Goal: Register for event/course

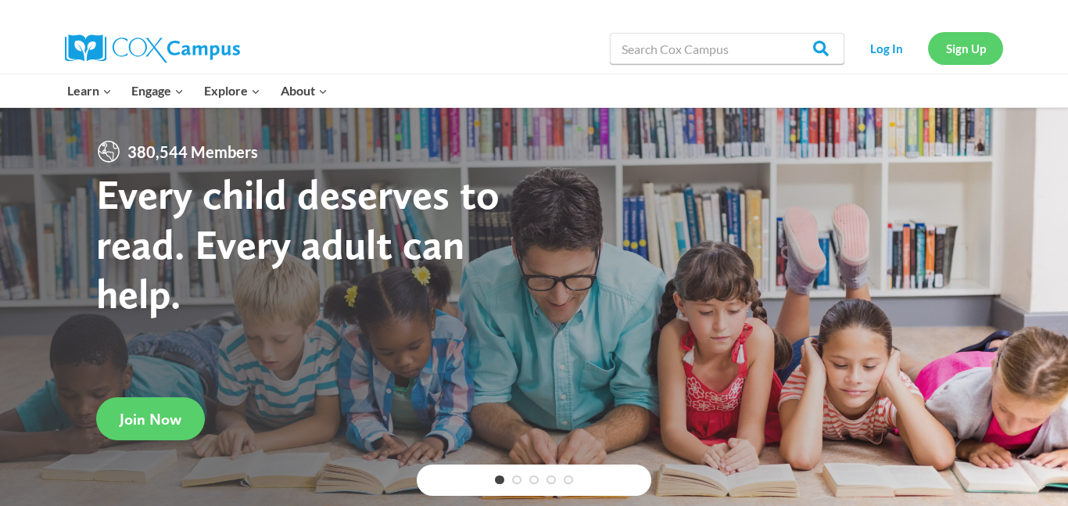
click at [953, 48] on link "Sign Up" at bounding box center [965, 48] width 75 height 32
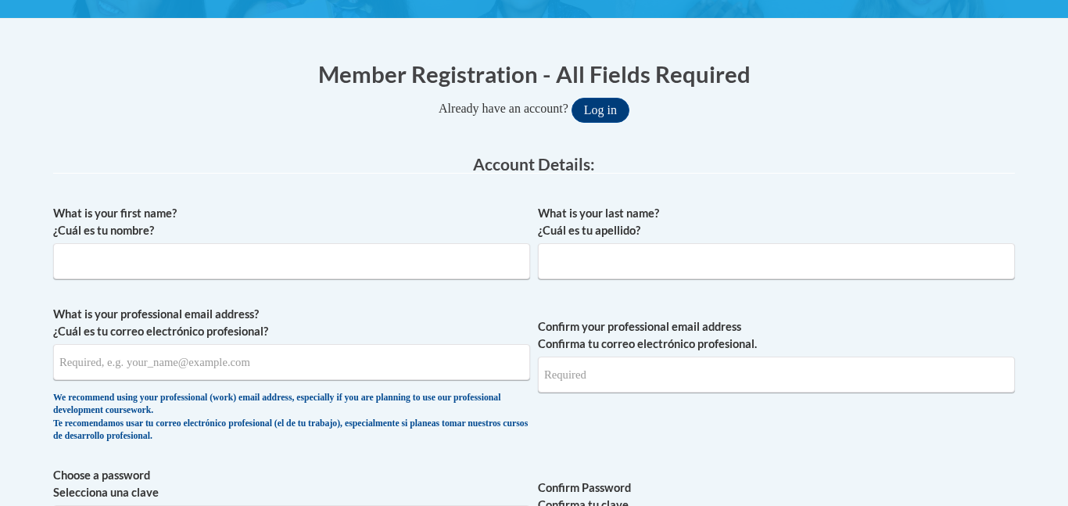
scroll to position [275, 0]
click at [244, 253] on input "What is your first name? ¿Cuál es tu nombre?" at bounding box center [291, 261] width 477 height 36
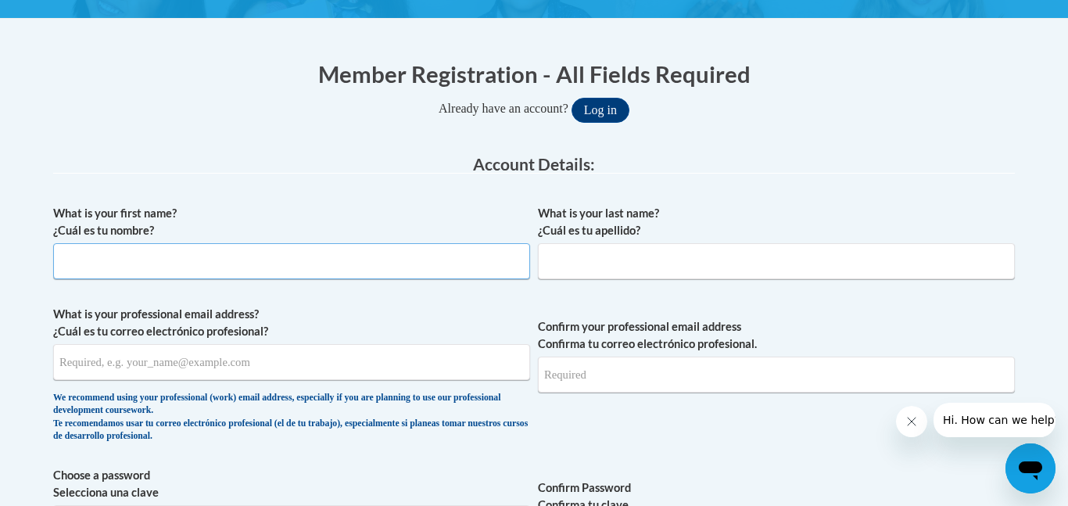
scroll to position [0, 0]
type input "Michelle"
type input "Allen"
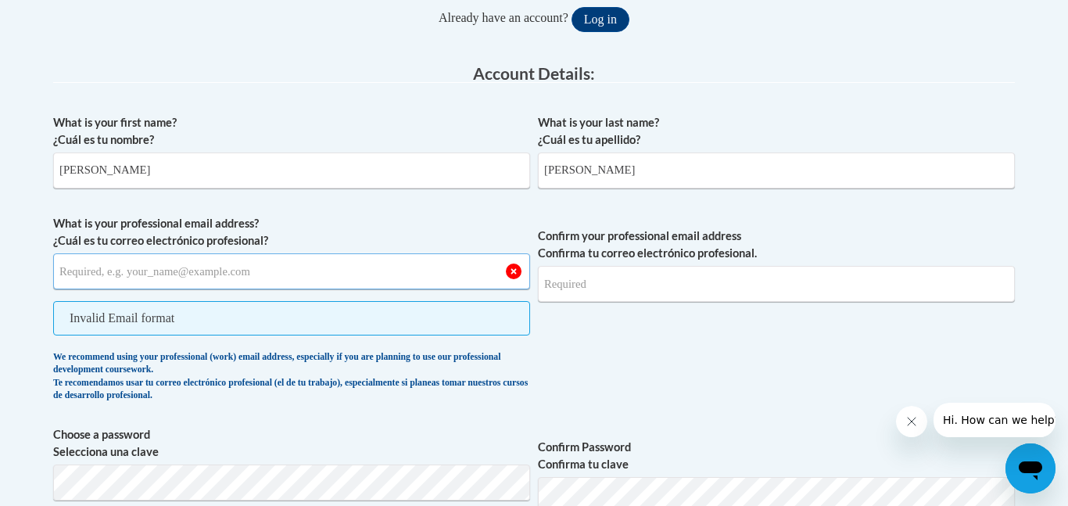
scroll to position [369, 0]
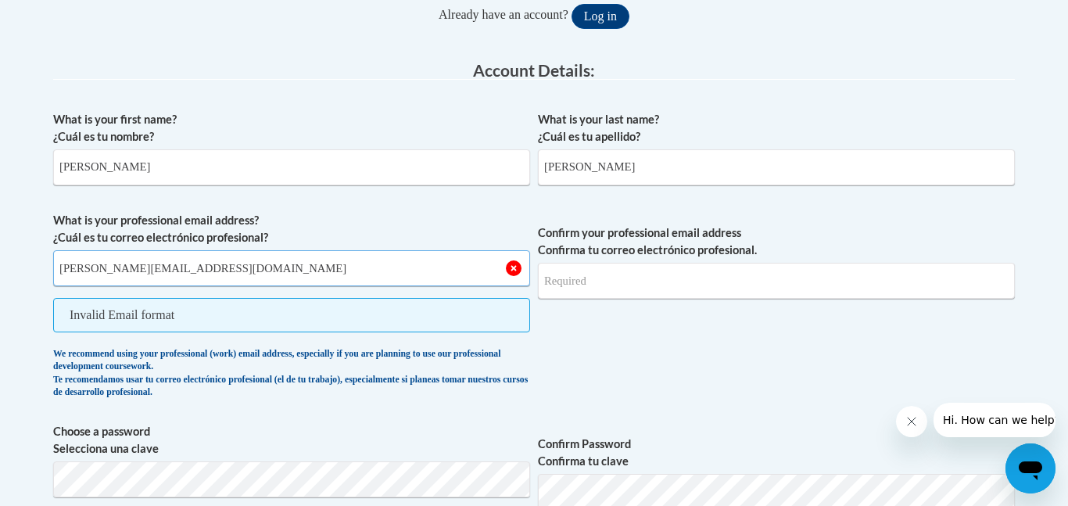
type input "michelleallen@valdosta.edu"
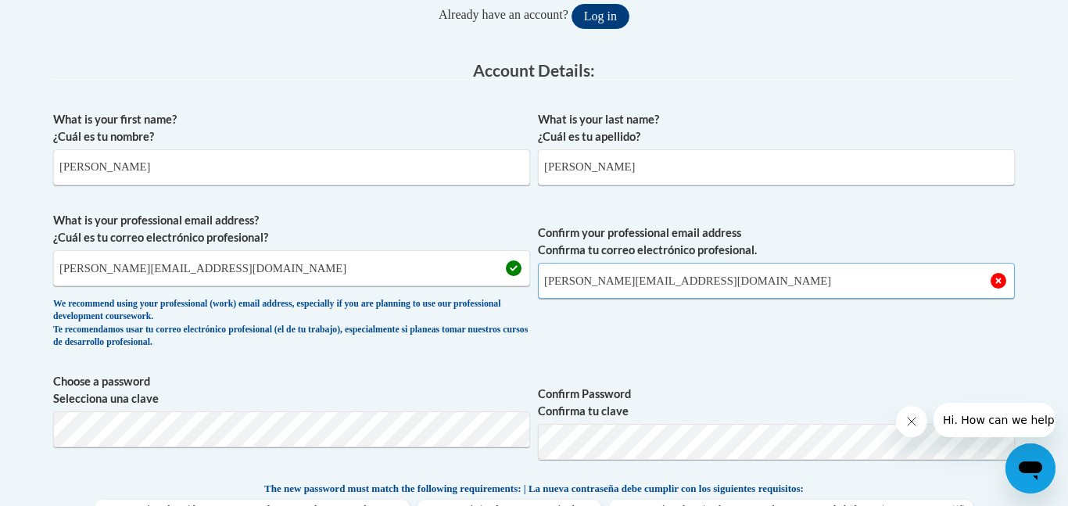
type input "michelleallen@valdosta.edu"
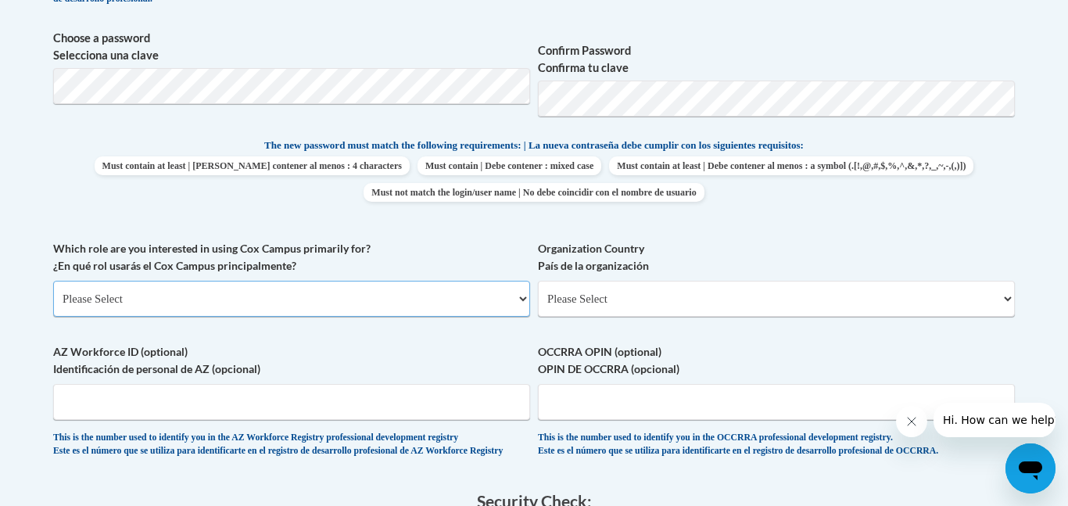
scroll to position [716, 0]
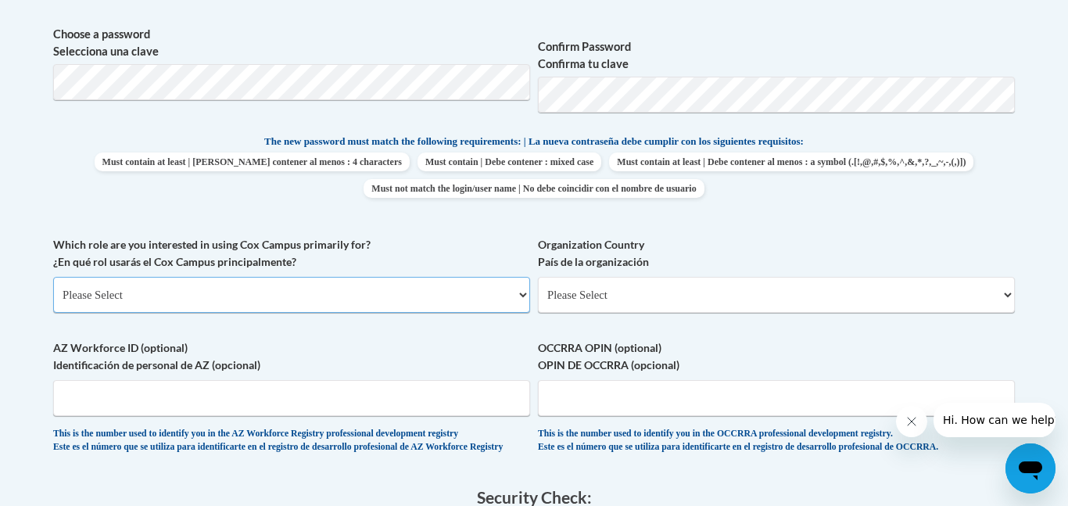
click at [335, 292] on select "Please Select College/University | Colegio/Universidad Community/Nonprofit Part…" at bounding box center [291, 295] width 477 height 36
select select "5a18ea06-2b54-4451-96f2-d152daf9eac5"
click at [53, 277] on select "Please Select College/University | Colegio/Universidad Community/Nonprofit Part…" at bounding box center [291, 295] width 477 height 36
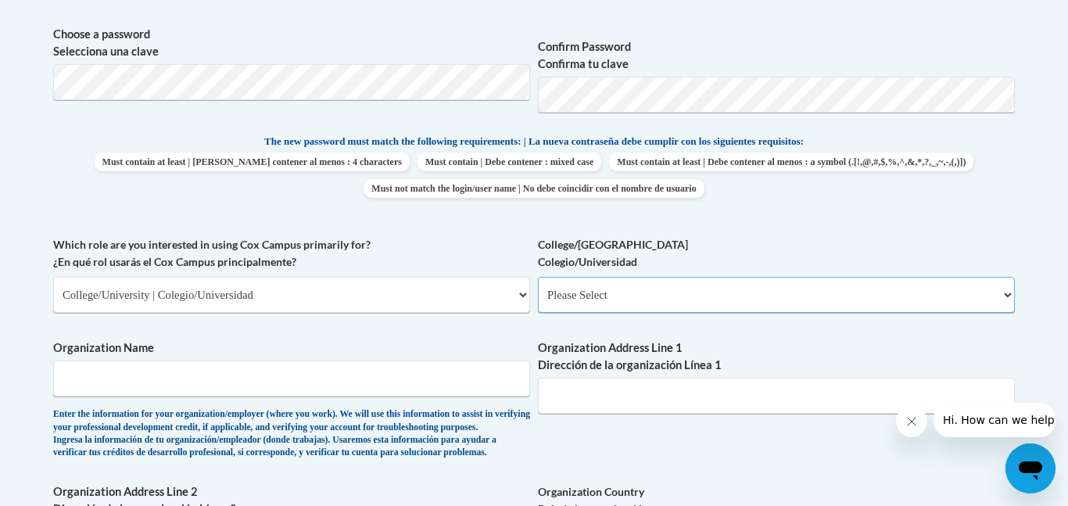
click at [685, 289] on select "Please Select College/University Staff | Empleado universitario College/Univers…" at bounding box center [776, 295] width 477 height 36
select select "99b32b07-cffc-426c-8bf6-0cd77760d84b"
click at [538, 277] on select "Please Select College/University Staff | Empleado universitario College/Univers…" at bounding box center [776, 295] width 477 height 36
click at [362, 378] on input "Organization Name" at bounding box center [291, 378] width 477 height 36
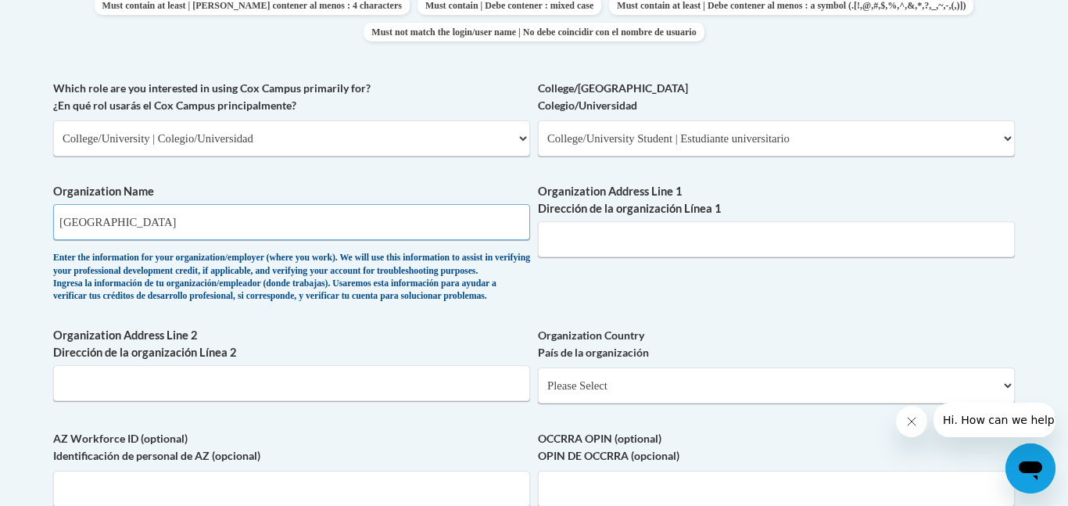
scroll to position [872, 0]
type input "Valdosta State University"
click at [658, 235] on input "Organization Address Line 1 Dirección de la organización Línea 1" at bounding box center [776, 240] width 477 height 36
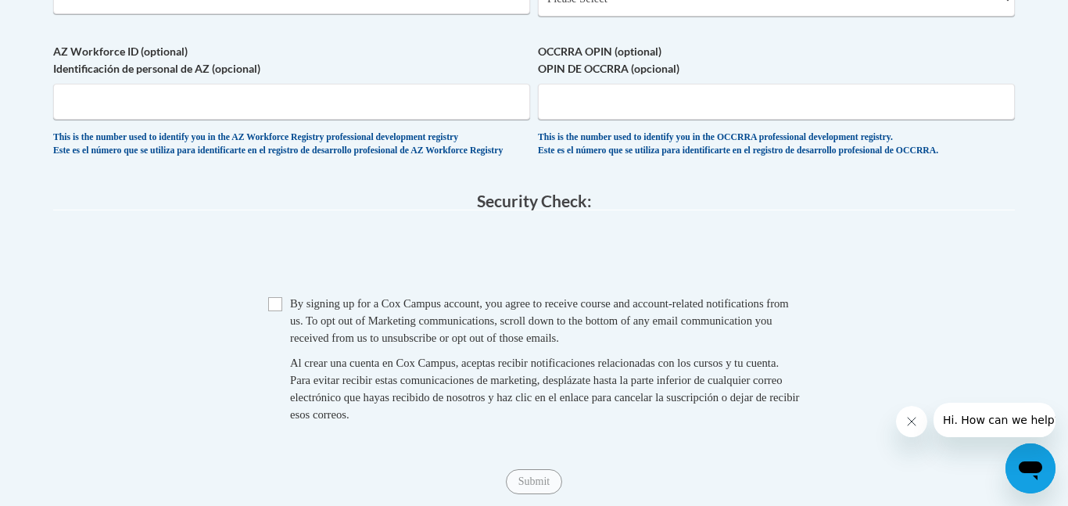
scroll to position [1265, 0]
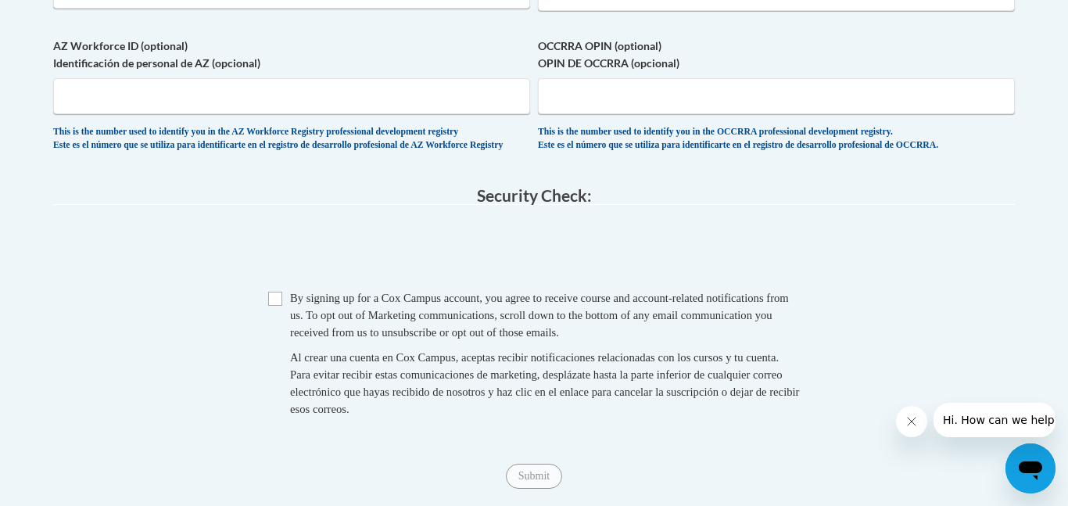
type input "1500 N Patterson St, Valdosta GA 31698"
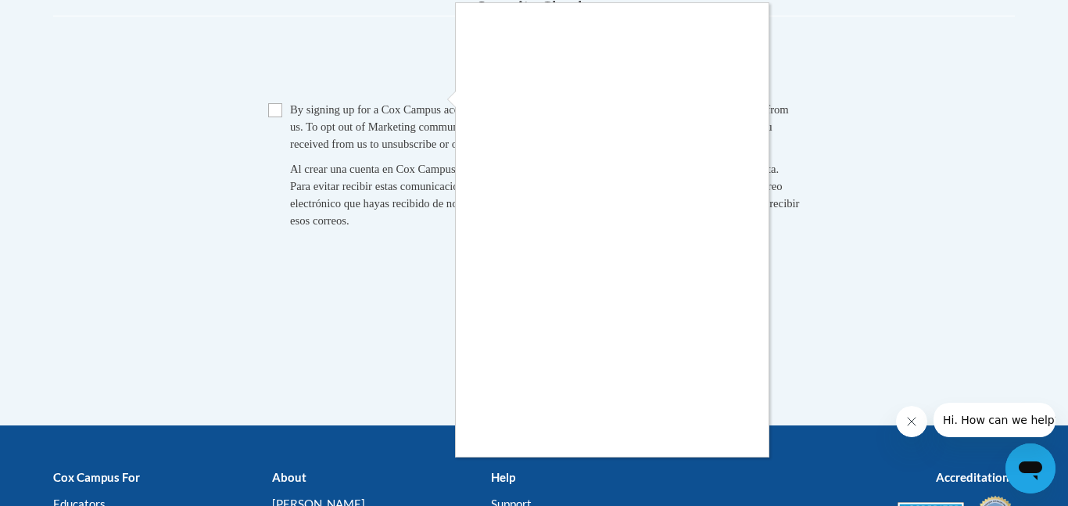
scroll to position [1457, 0]
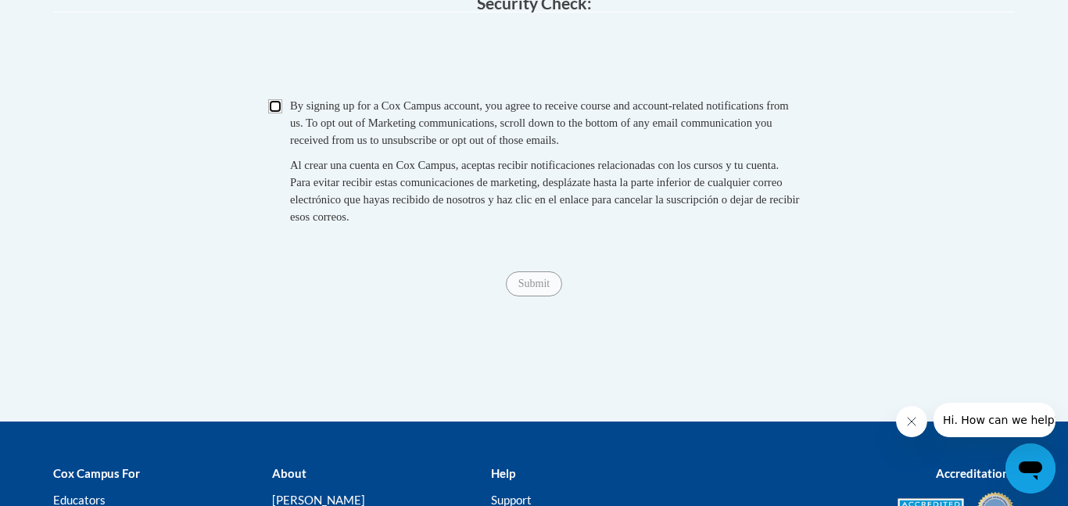
click at [275, 113] on input "Checkbox" at bounding box center [275, 106] width 14 height 14
checkbox input "true"
click at [548, 296] on input "Submit" at bounding box center [534, 283] width 56 height 25
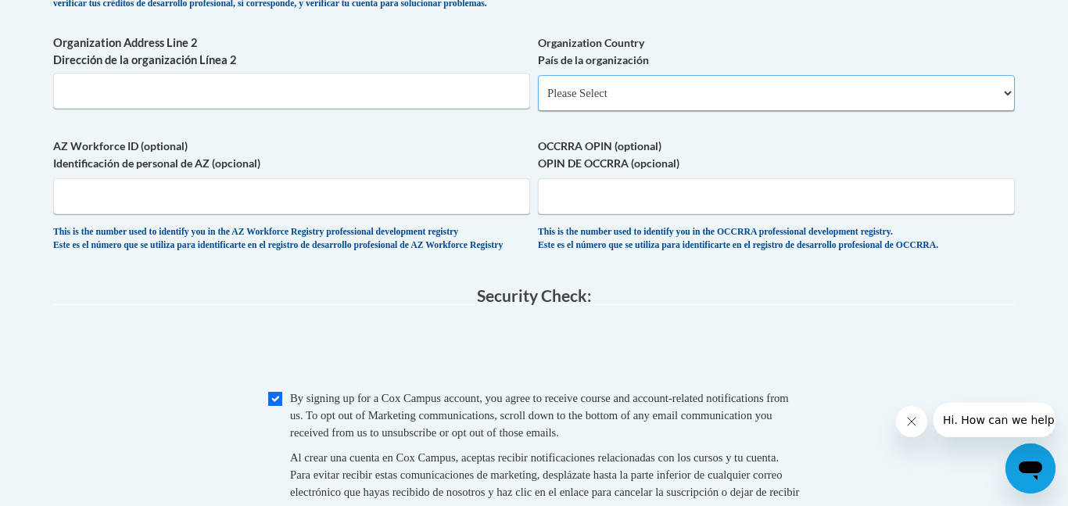
scroll to position [1162, 0]
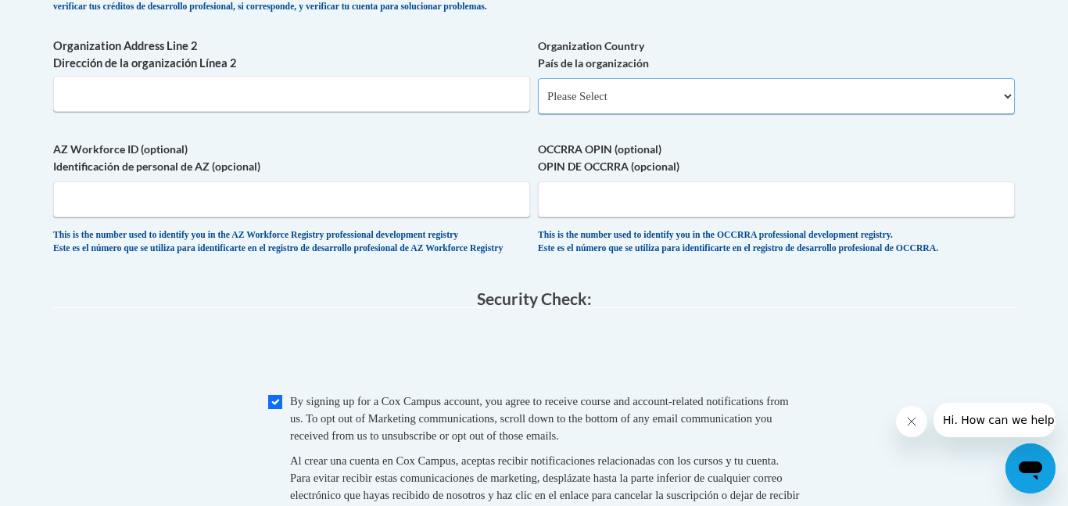
click at [611, 114] on select "Please Select United States | Estados Unidos Outside of the United States | Fue…" at bounding box center [776, 96] width 477 height 36
select select "ad49bcad-a171-4b2e-b99c-48b446064914"
click at [538, 103] on select "Please Select United States | Estados Unidos Outside of the United States | Fue…" at bounding box center [776, 96] width 477 height 36
select select
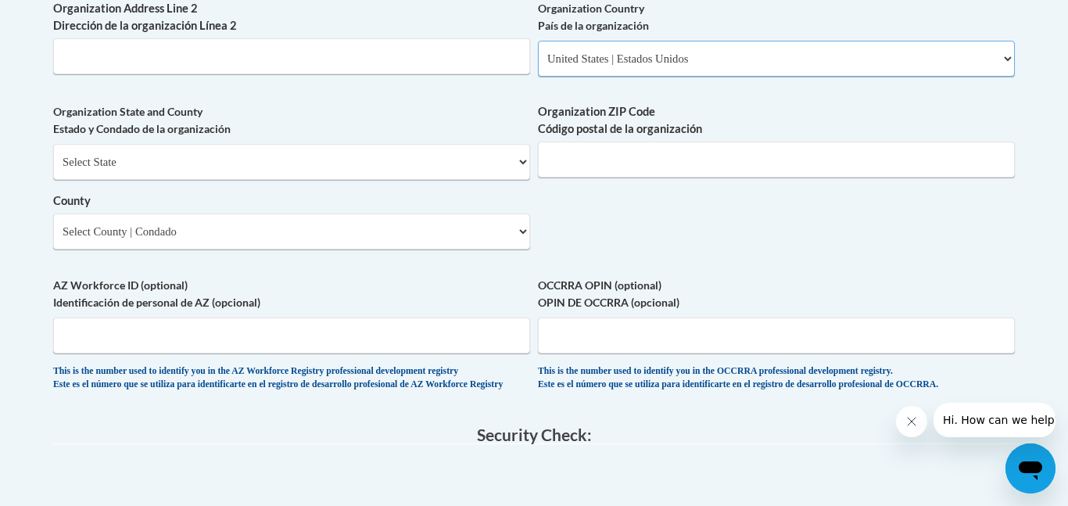
scroll to position [1202, 0]
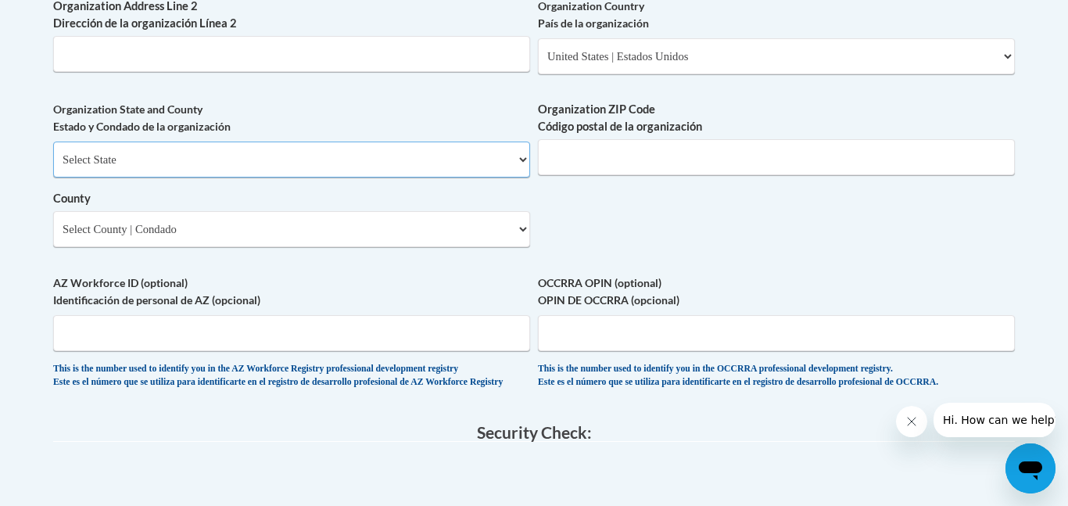
click at [415, 177] on select "Select State Alabama Alaska Arizona Arkansas California Colorado Connecticut De…" at bounding box center [291, 160] width 477 height 36
select select "Georgia"
click at [53, 167] on select "Select State Alabama Alaska Arizona Arkansas California Colorado Connecticut De…" at bounding box center [291, 160] width 477 height 36
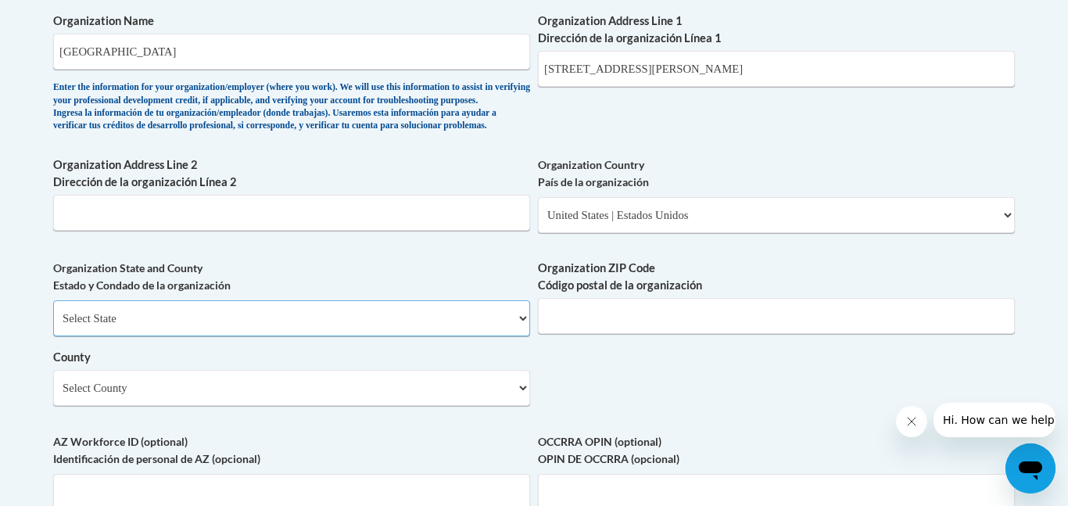
scroll to position [1044, 0]
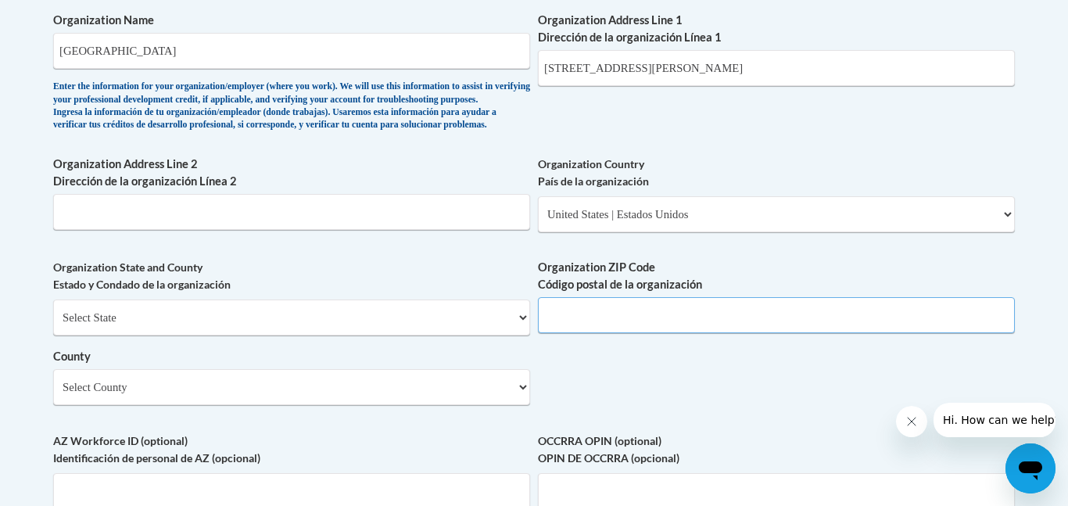
click at [596, 333] on input "Organization ZIP Code Código postal de la organización" at bounding box center [776, 315] width 477 height 36
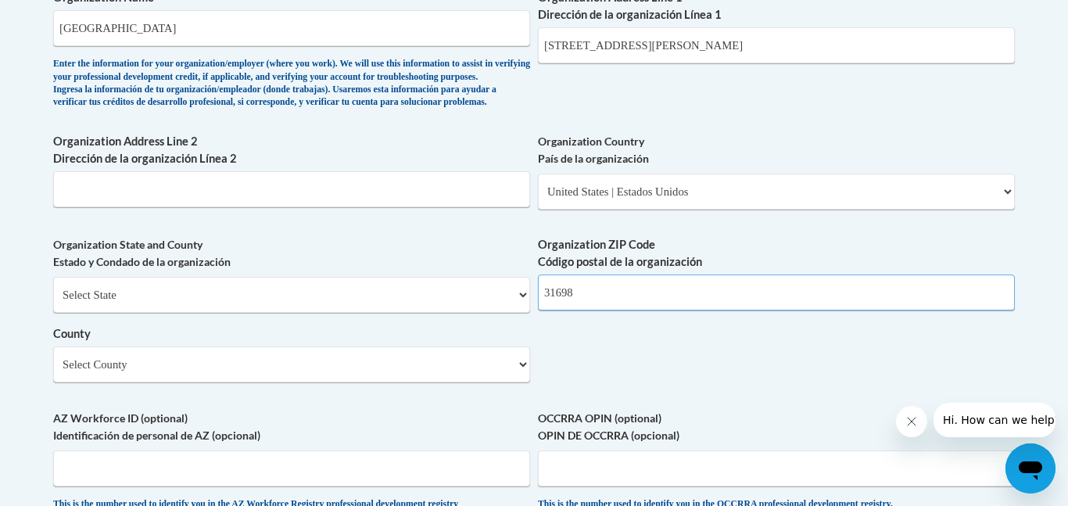
scroll to position [1071, 0]
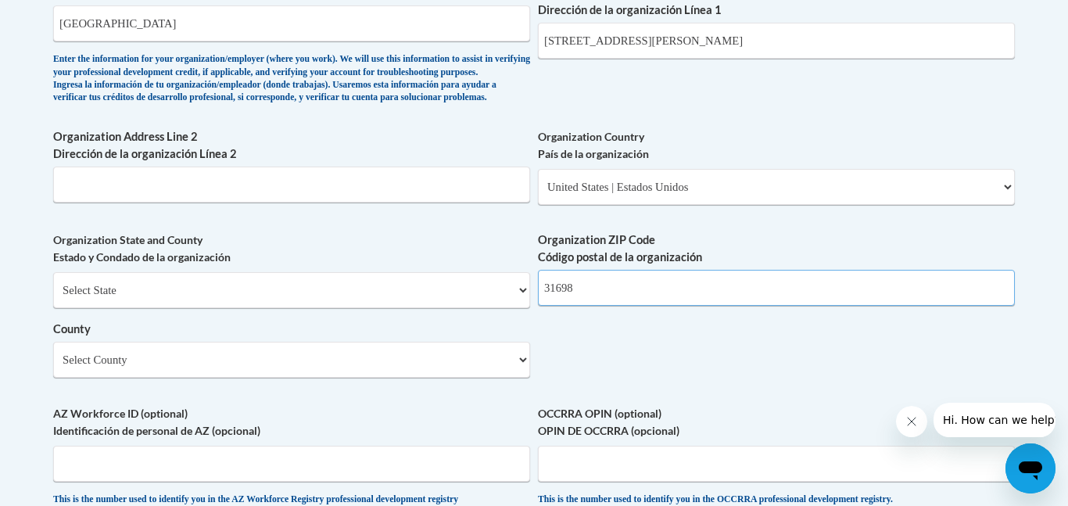
type input "31698"
click at [522, 378] on select "Select County Appling Atkinson Bacon Baker Baldwin Banks Barrow Bartow Ben Hill…" at bounding box center [291, 360] width 477 height 36
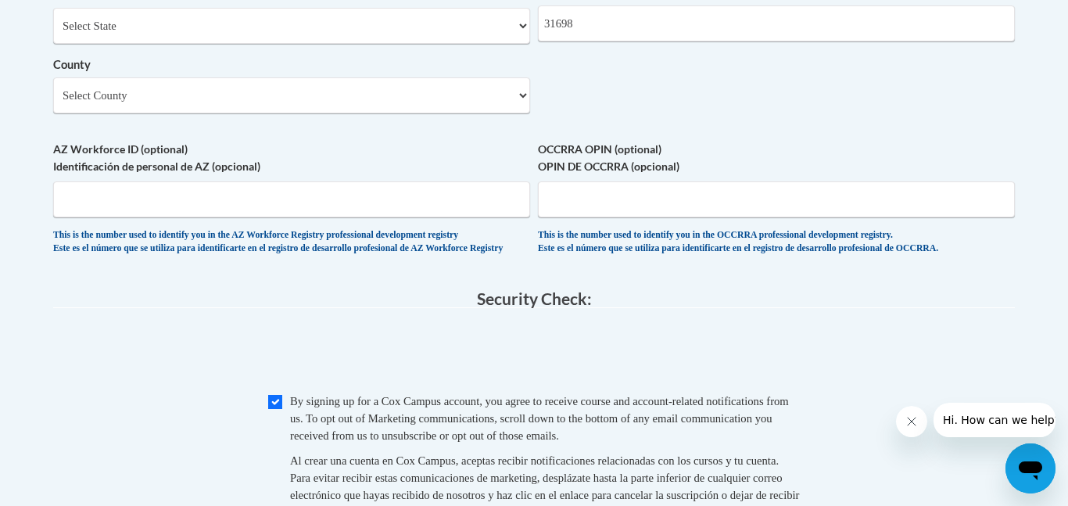
scroll to position [1329, 0]
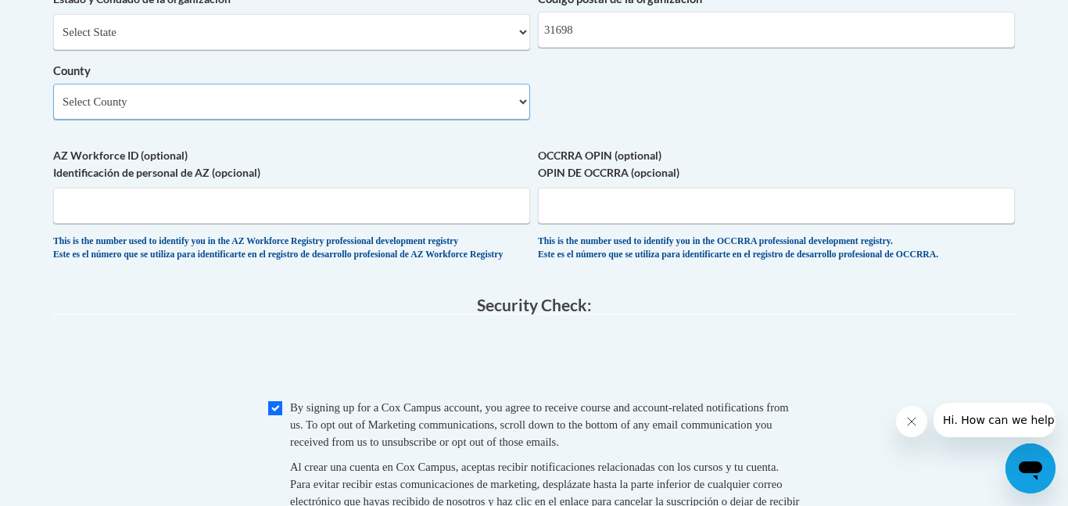
click at [468, 120] on select "Select County Appling Atkinson Bacon Baker Baldwin Banks Barrow Bartow Ben Hill…" at bounding box center [291, 102] width 477 height 36
select select "Lowndes"
click at [125, 120] on select "Select County Appling Atkinson Bacon Baker Baldwin Banks Barrow Bartow Ben Hill…" at bounding box center [291, 102] width 477 height 36
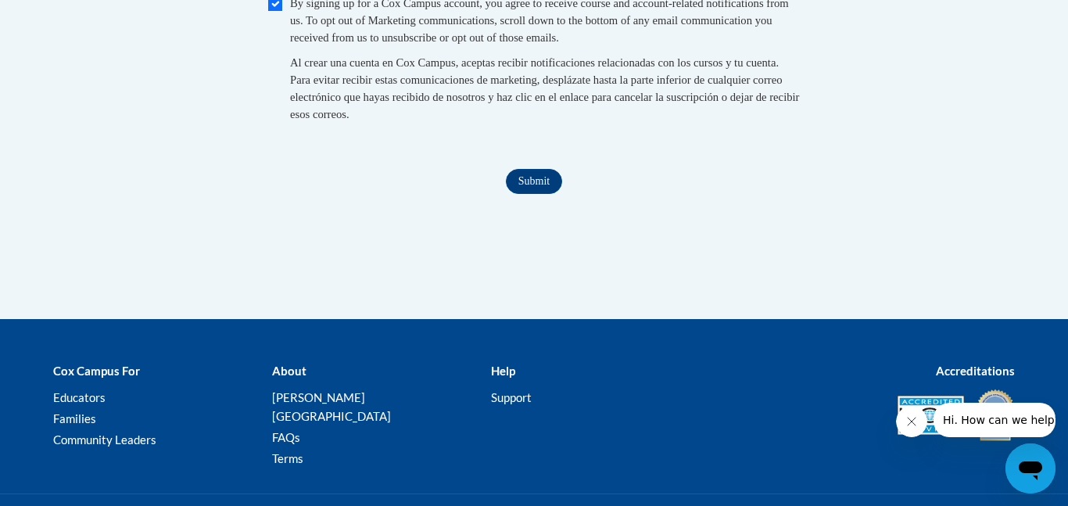
scroll to position [1737, 0]
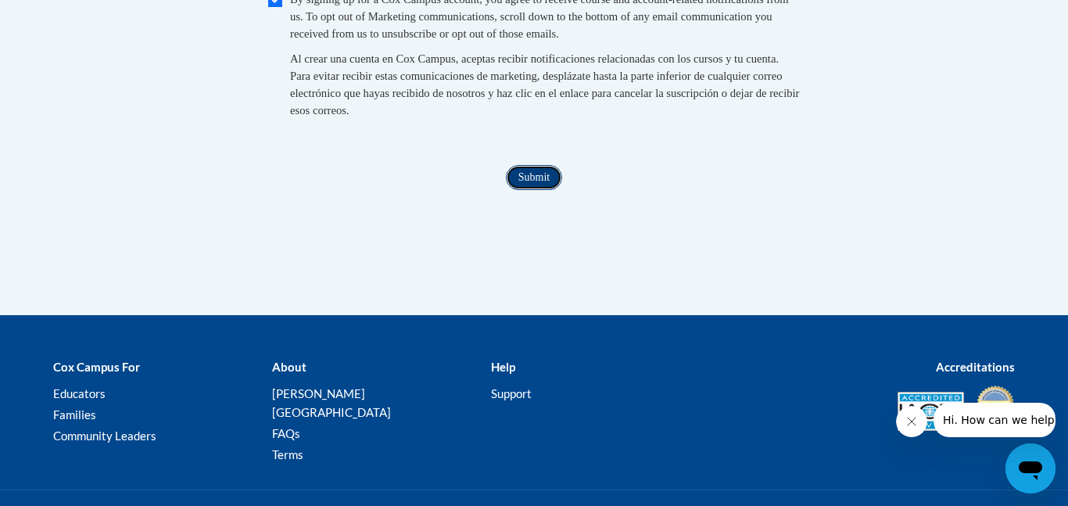
click at [558, 190] on input "Submit" at bounding box center [534, 177] width 56 height 25
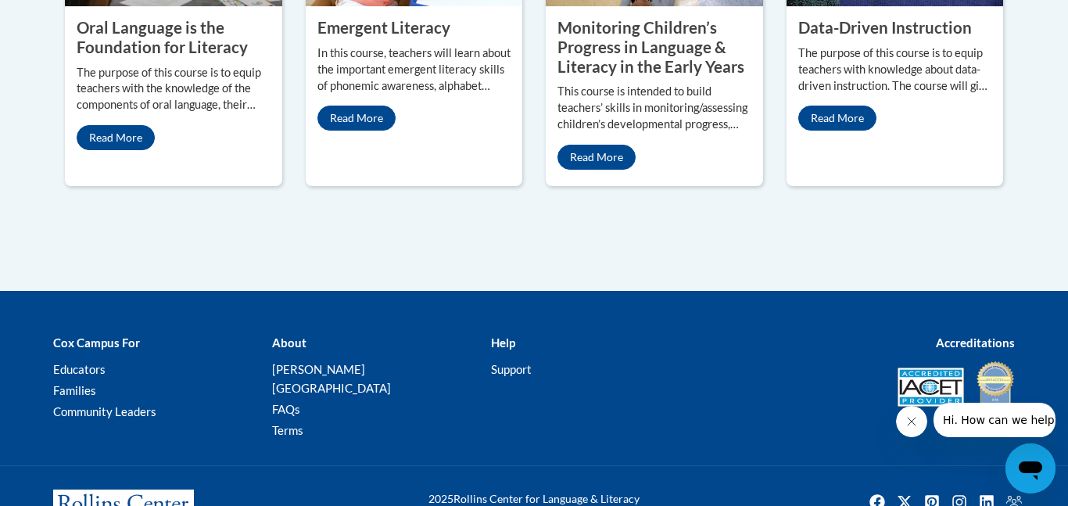
scroll to position [1436, 0]
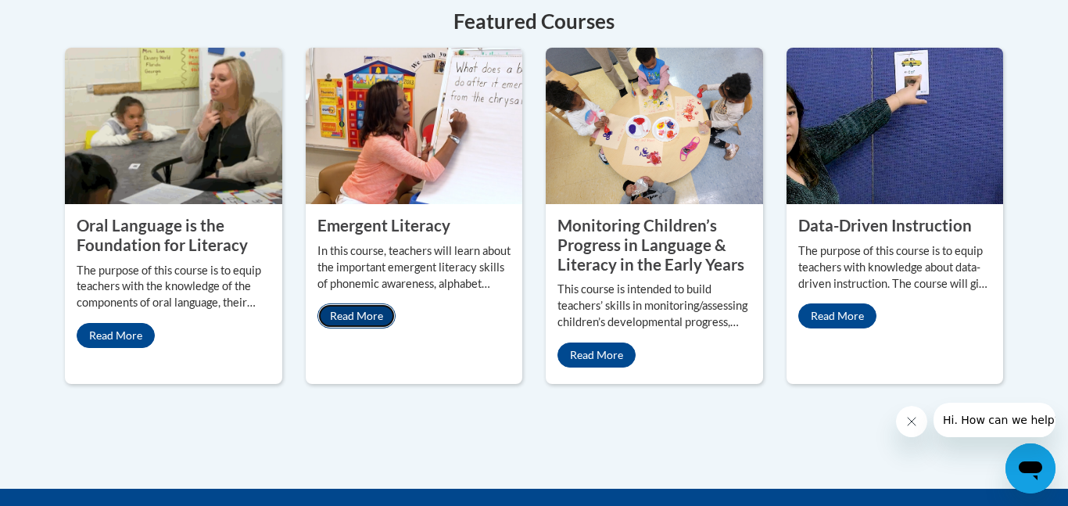
click at [358, 303] on link "Read More" at bounding box center [356, 315] width 78 height 25
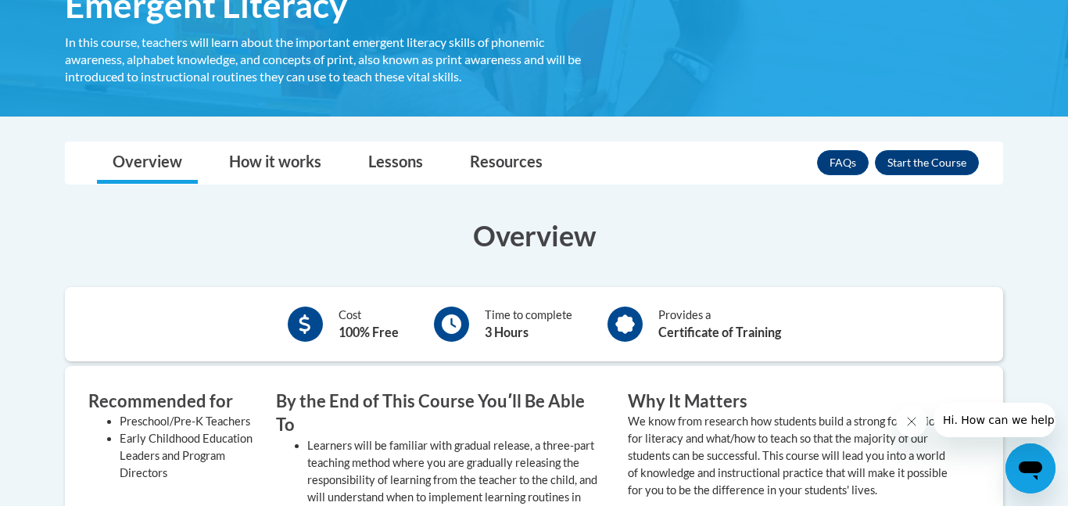
scroll to position [299, 0]
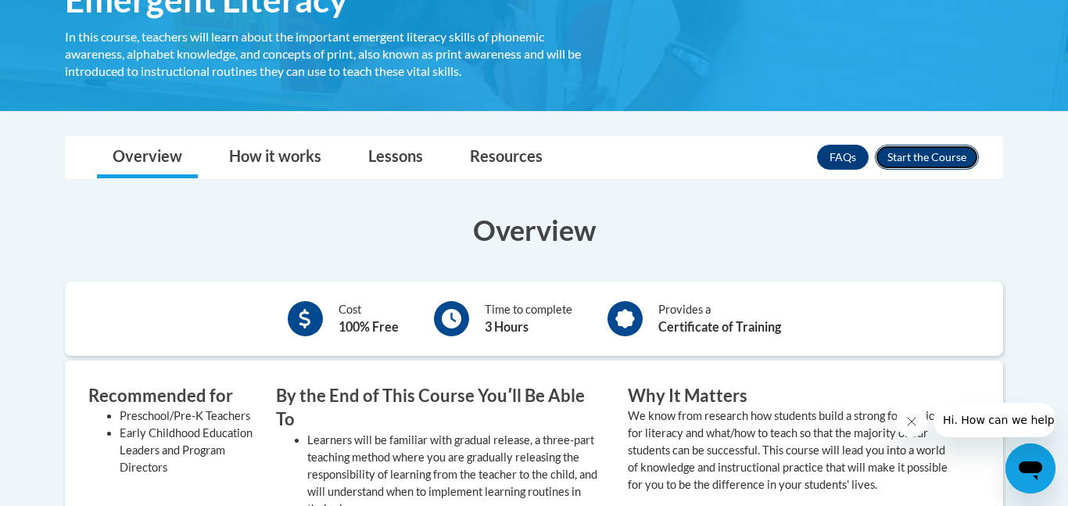
click at [938, 167] on button "Enroll" at bounding box center [927, 157] width 104 height 25
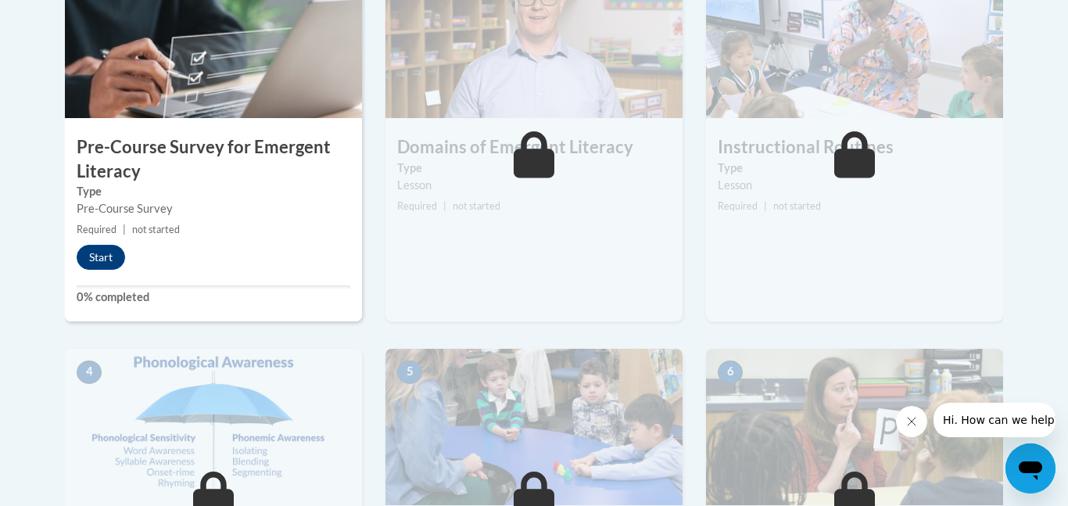
scroll to position [568, 0]
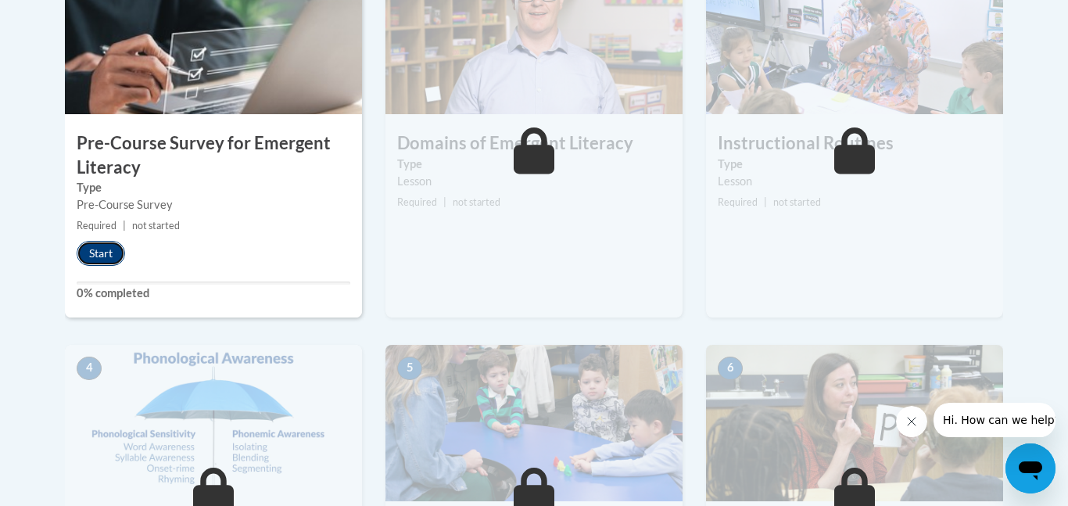
click at [109, 255] on button "Start" at bounding box center [101, 253] width 48 height 25
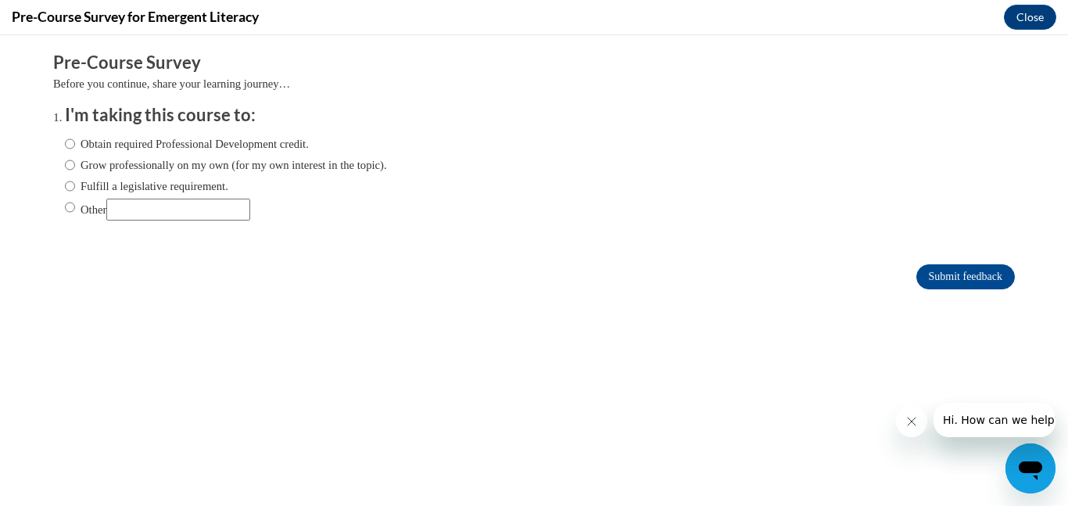
scroll to position [0, 0]
click at [68, 145] on input "Obtain required Professional Development credit." at bounding box center [70, 143] width 10 height 17
radio input "true"
click at [911, 424] on icon "Close message from company" at bounding box center [911, 421] width 13 height 13
click at [966, 273] on input "Submit feedback" at bounding box center [965, 276] width 99 height 25
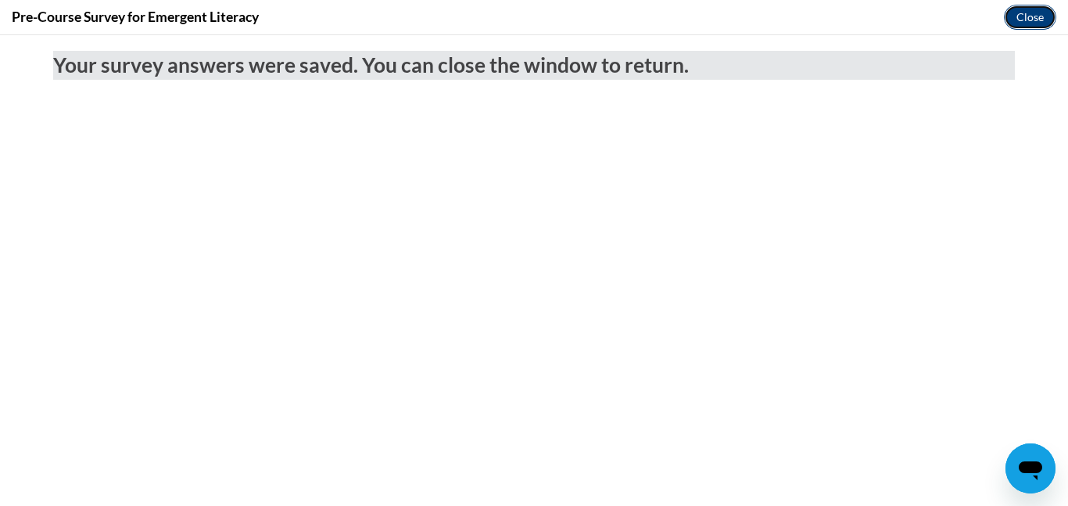
click at [1029, 23] on button "Close" at bounding box center [1030, 17] width 52 height 25
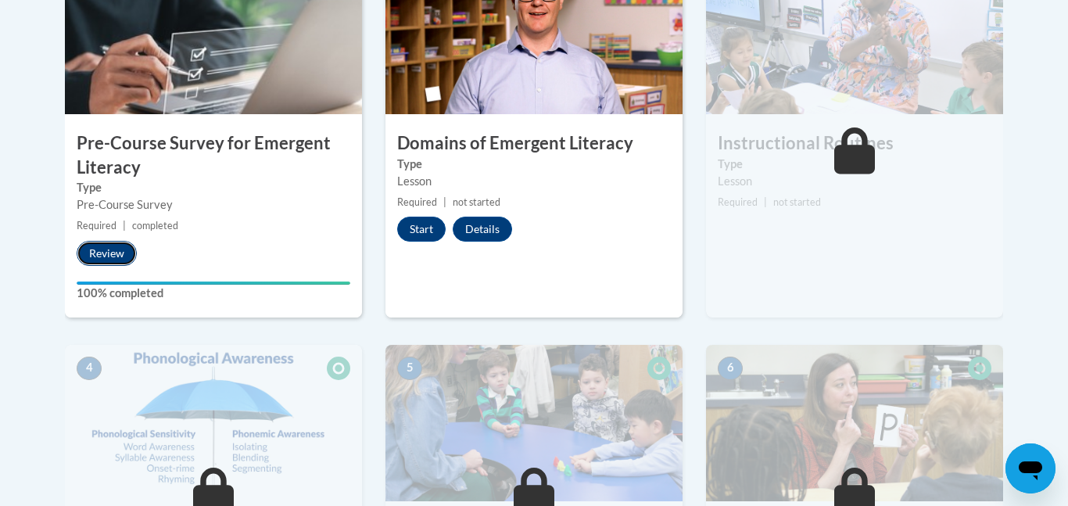
click at [114, 252] on button "Review" at bounding box center [107, 253] width 60 height 25
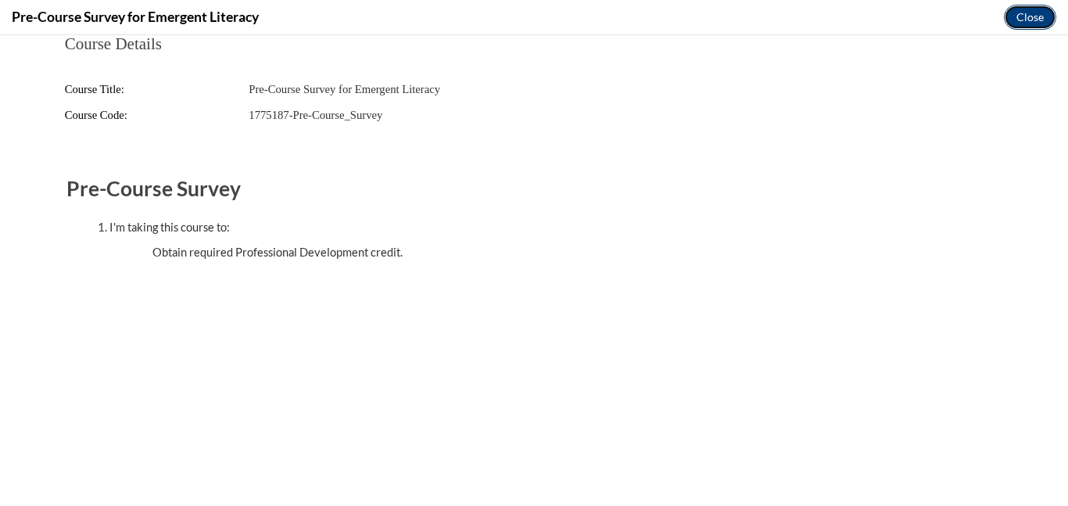
click at [1018, 16] on button "Close" at bounding box center [1030, 17] width 52 height 25
